Goal: Task Accomplishment & Management: Use online tool/utility

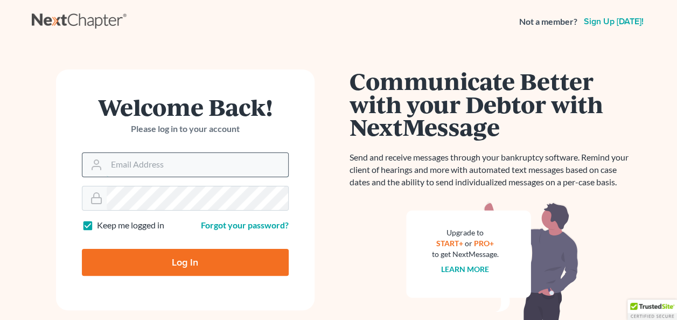
type input "[EMAIL_ADDRESS][DOMAIN_NAME]"
click at [169, 172] on input "[EMAIL_ADDRESS][DOMAIN_NAME]" at bounding box center [198, 165] width 182 height 24
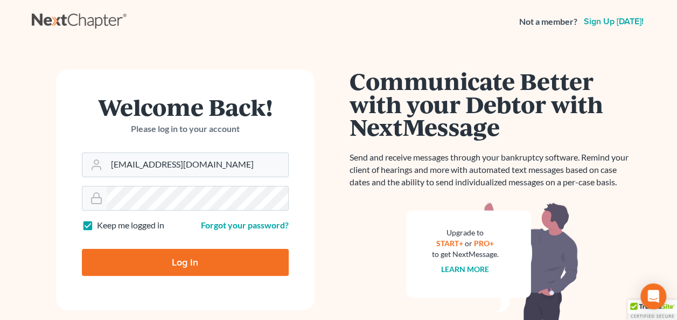
click at [300, 158] on form "Welcome Back! Please log in to your account Email Address [EMAIL_ADDRESS][DOMAI…" at bounding box center [185, 190] width 259 height 241
click at [197, 262] on input "Log In" at bounding box center [185, 262] width 207 height 27
type input "Thinking..."
